Goal: Communication & Community: Connect with others

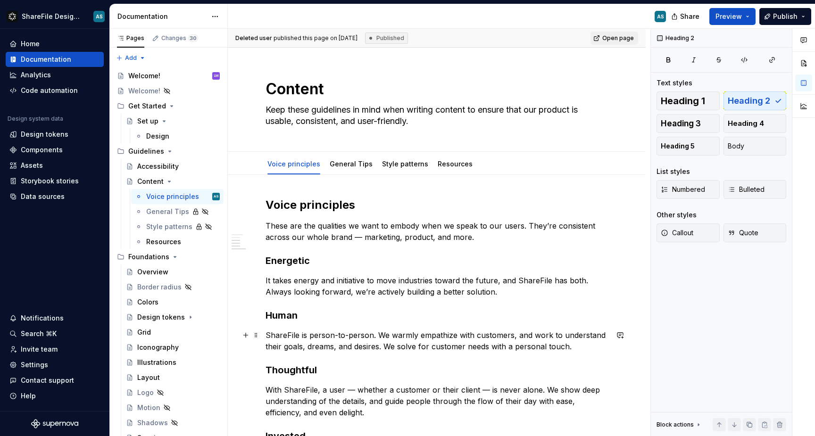
scroll to position [260, 0]
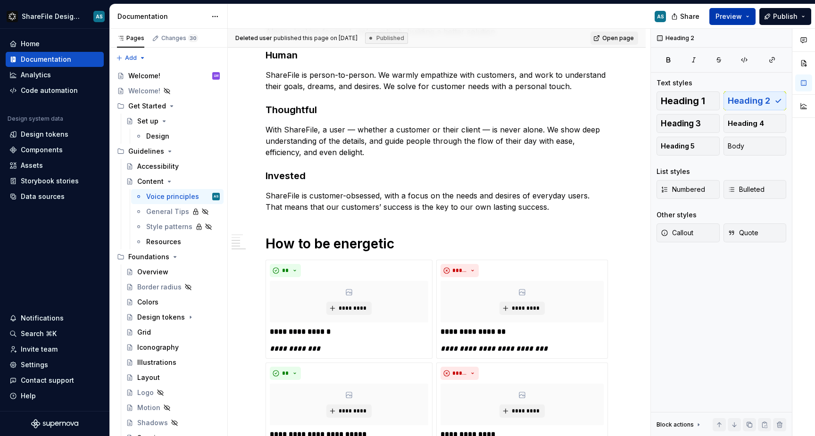
click at [744, 15] on button "Preview" at bounding box center [732, 16] width 46 height 17
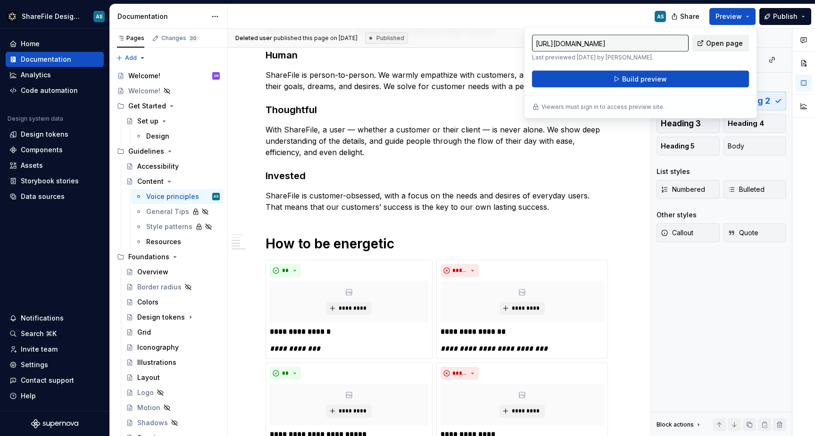
click at [717, 41] on span "Open page" at bounding box center [724, 43] width 37 height 9
type textarea "*"
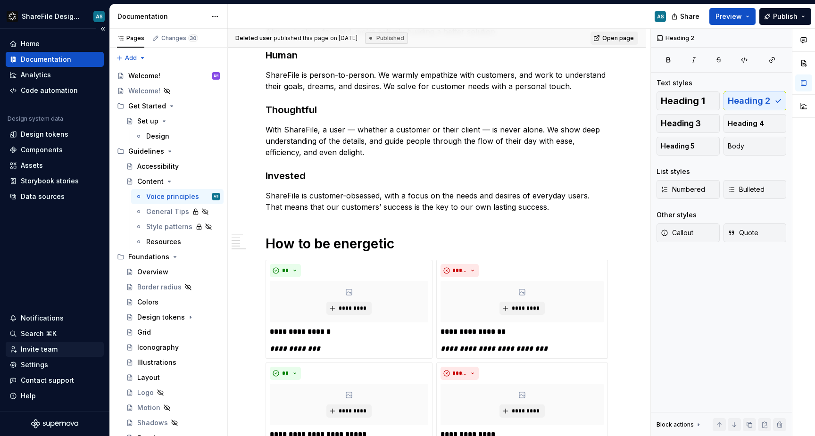
click at [50, 350] on div "Invite team" at bounding box center [39, 349] width 37 height 9
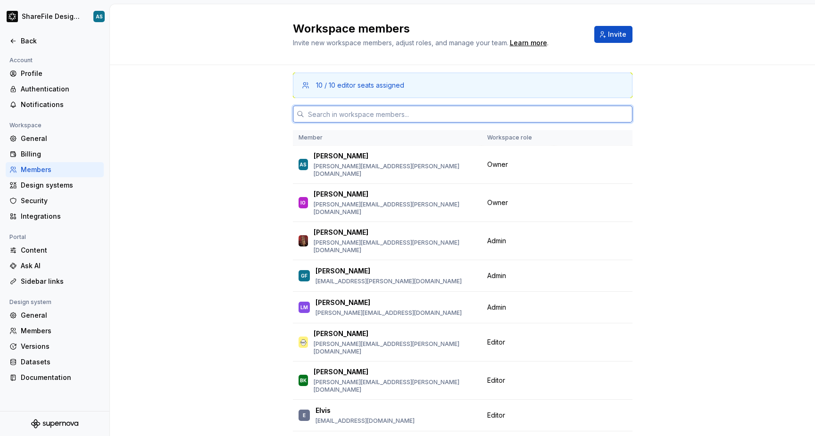
click at [405, 120] on input "text" at bounding box center [468, 114] width 328 height 17
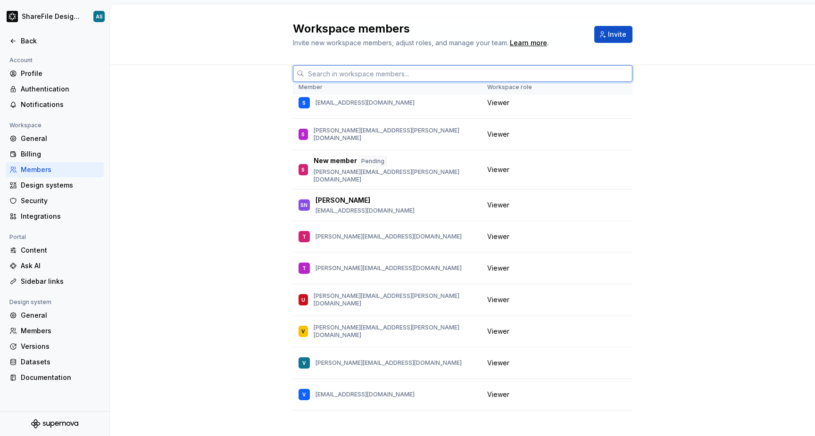
scroll to position [61, 0]
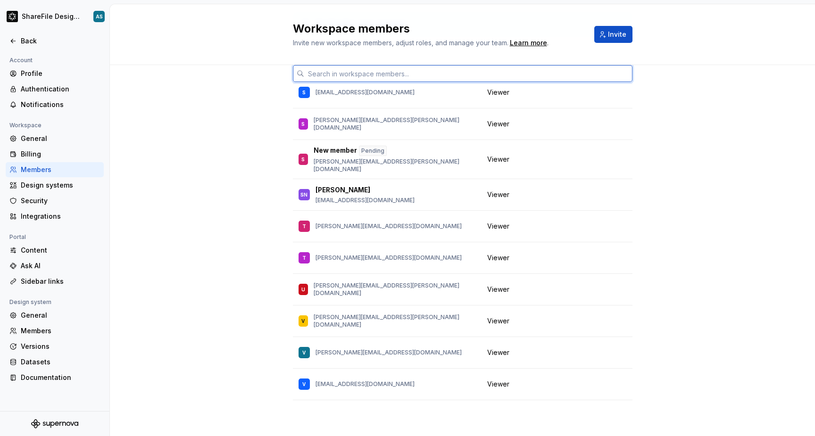
paste input "william.sutton@progress.com"
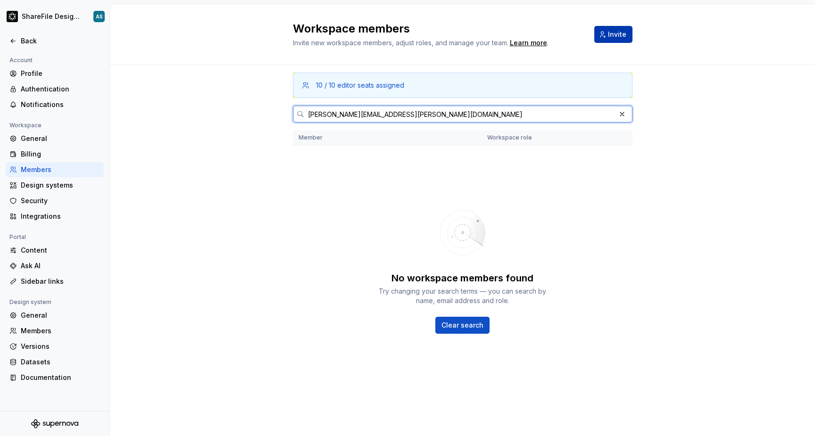
type input "william.sutton@progress.com"
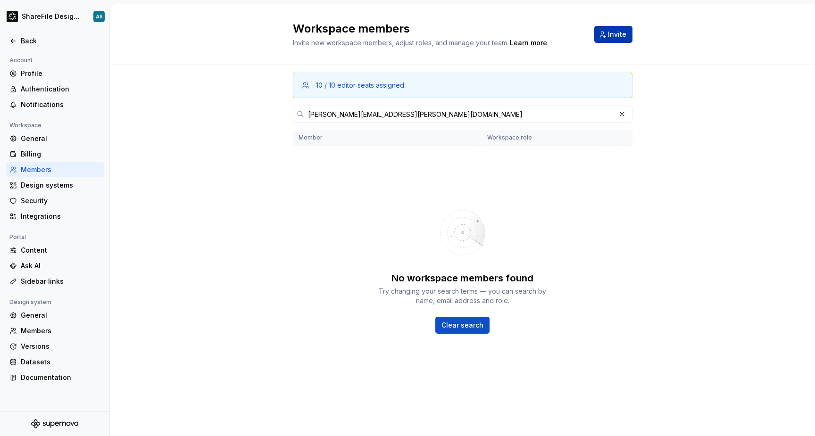
click at [618, 34] on span "Invite" at bounding box center [617, 34] width 18 height 9
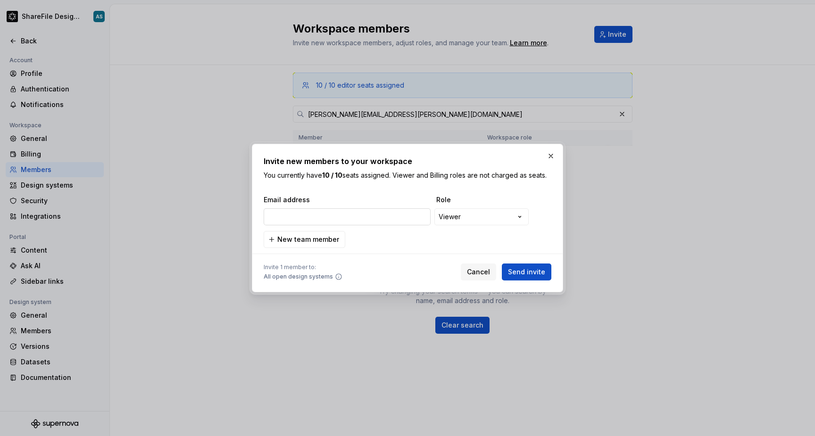
type input "william.sutton@progress.com"
click at [523, 272] on span "Send invite" at bounding box center [526, 271] width 37 height 9
